Goal: Find contact information: Find contact information

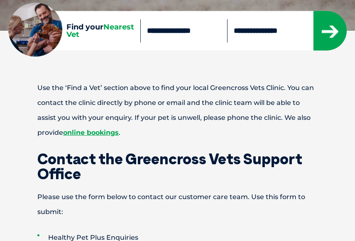
scroll to position [318, 0]
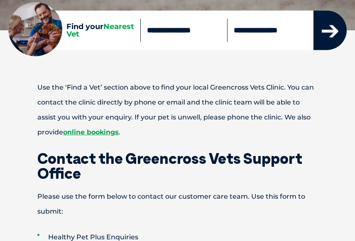
click at [332, 29] on icon "submit" at bounding box center [330, 31] width 17 height 12
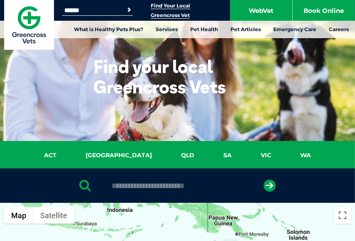
click at [155, 189] on input "text" at bounding box center [177, 186] width 139 height 8
type input "****"
click at [268, 186] on icon "submit" at bounding box center [270, 186] width 12 height 12
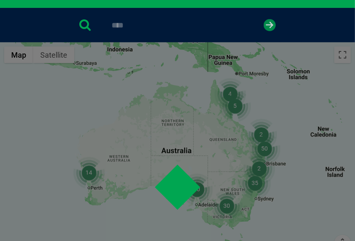
scroll to position [162, 0]
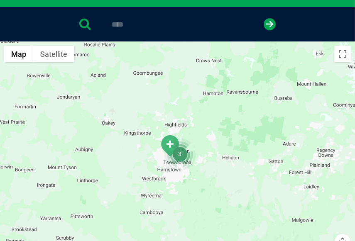
drag, startPoint x: 99, startPoint y: 210, endPoint x: 228, endPoint y: 141, distance: 146.3
click at [228, 141] on div at bounding box center [177, 166] width 355 height 249
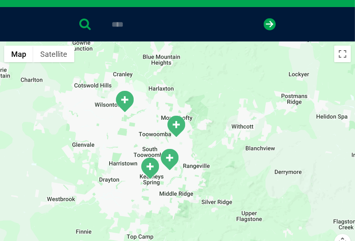
click at [150, 164] on img "South Toowoomba" at bounding box center [150, 168] width 21 height 23
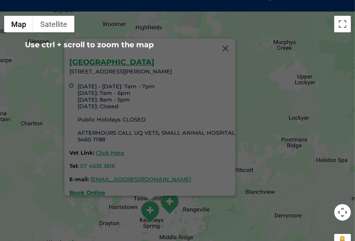
scroll to position [191, 0]
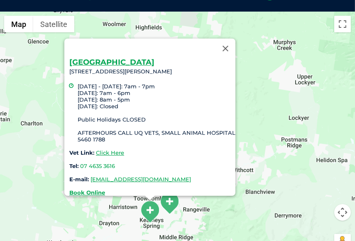
click at [180, 149] on div "South Toowoomba 366 Stenner Street, Toowoomba QLD 4350 Monday - Thursday: 7am -…" at bounding box center [152, 127] width 166 height 137
click at [273, 150] on div "South Toowoomba 366 Stenner Street, Toowoomba QLD 4350 Monday - Thursday: 7am -…" at bounding box center [177, 136] width 355 height 249
